Goal: Navigation & Orientation: Find specific page/section

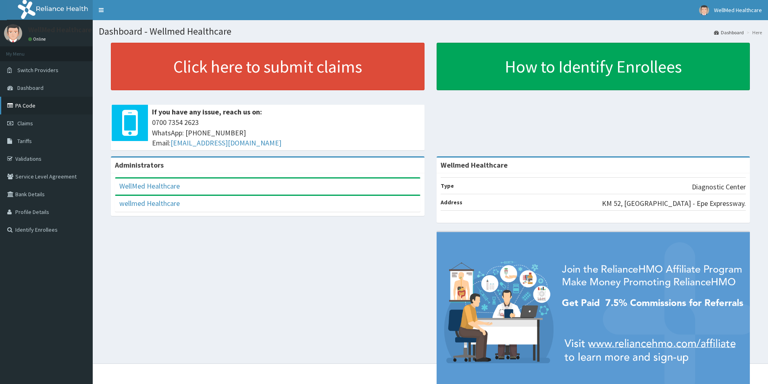
click at [26, 104] on link "PA Code" at bounding box center [46, 106] width 93 height 18
click at [27, 87] on span "Dashboard" at bounding box center [30, 87] width 26 height 7
click at [33, 107] on link "PA Code" at bounding box center [46, 106] width 93 height 18
click at [29, 106] on link "PA Code" at bounding box center [46, 106] width 93 height 18
